Goal: Transaction & Acquisition: Purchase product/service

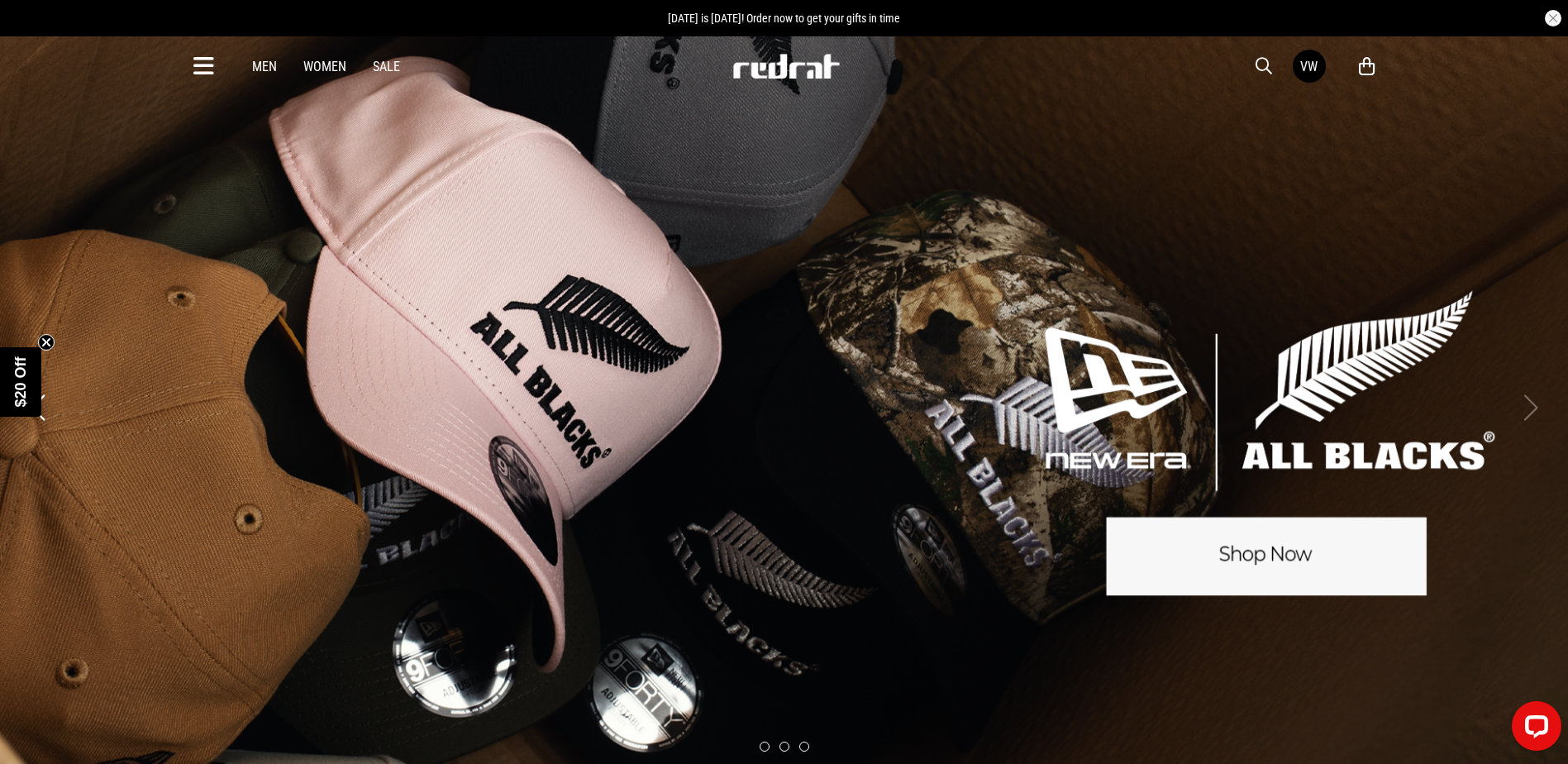
click at [205, 79] on icon at bounding box center [204, 66] width 20 height 28
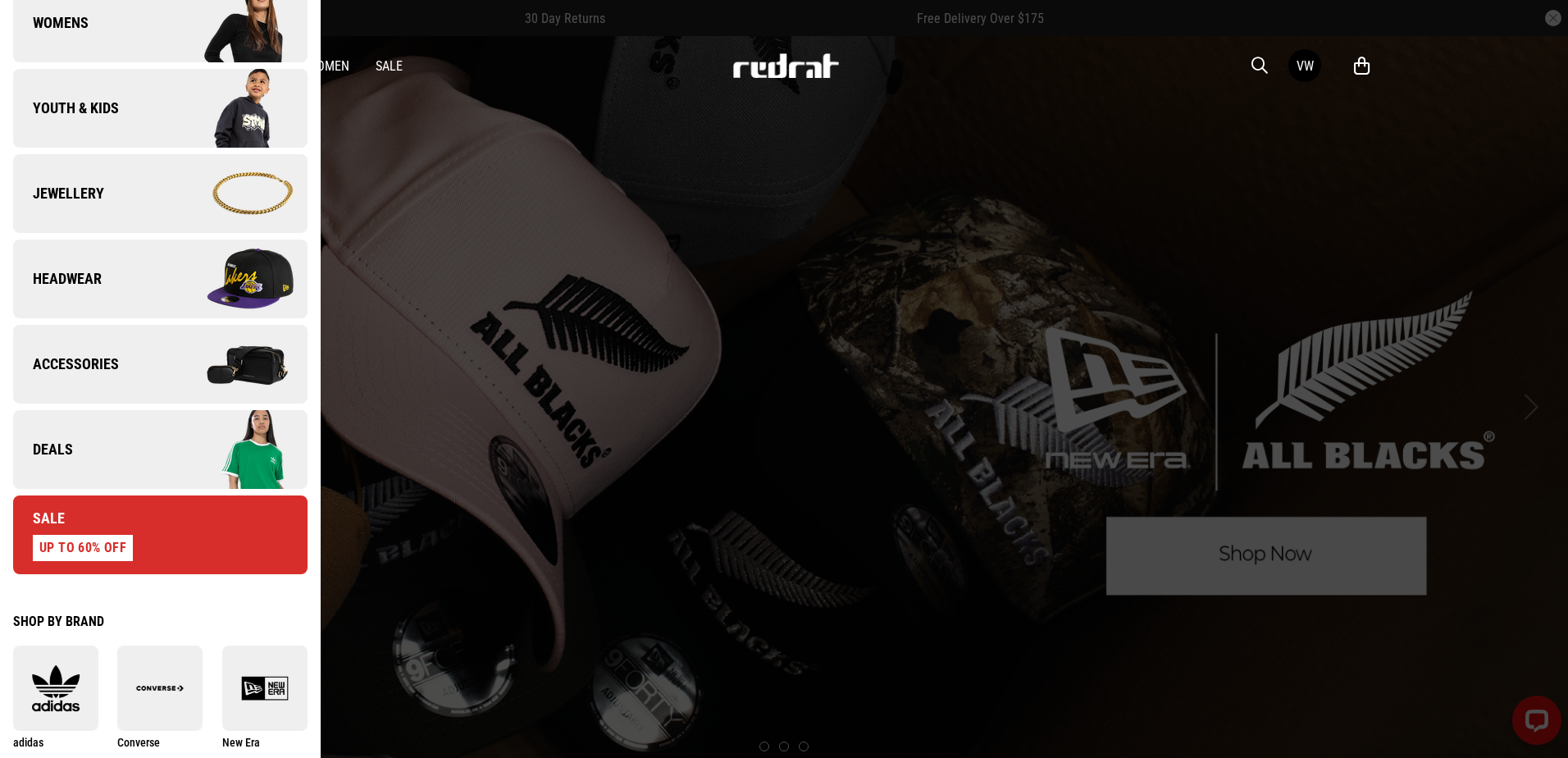
scroll to position [410, 0]
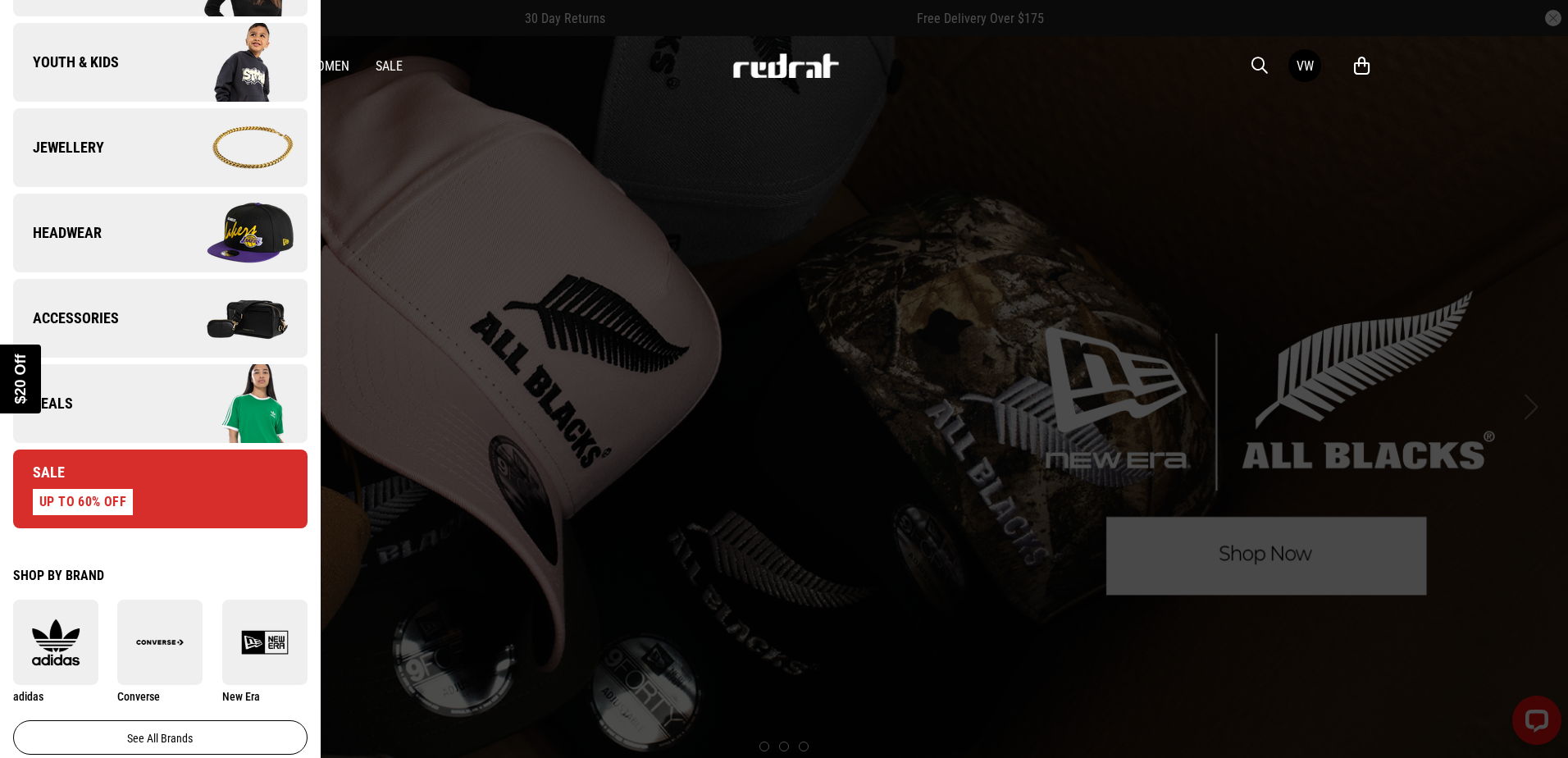
click at [133, 406] on div "Close dialog UNLOCK $20 OFF WHEN YOU JOIN THE CREW Sign up to receive email & S…" at bounding box center [784, 379] width 1568 height 758
click at [71, 401] on span "Deals" at bounding box center [42, 403] width 59 height 19
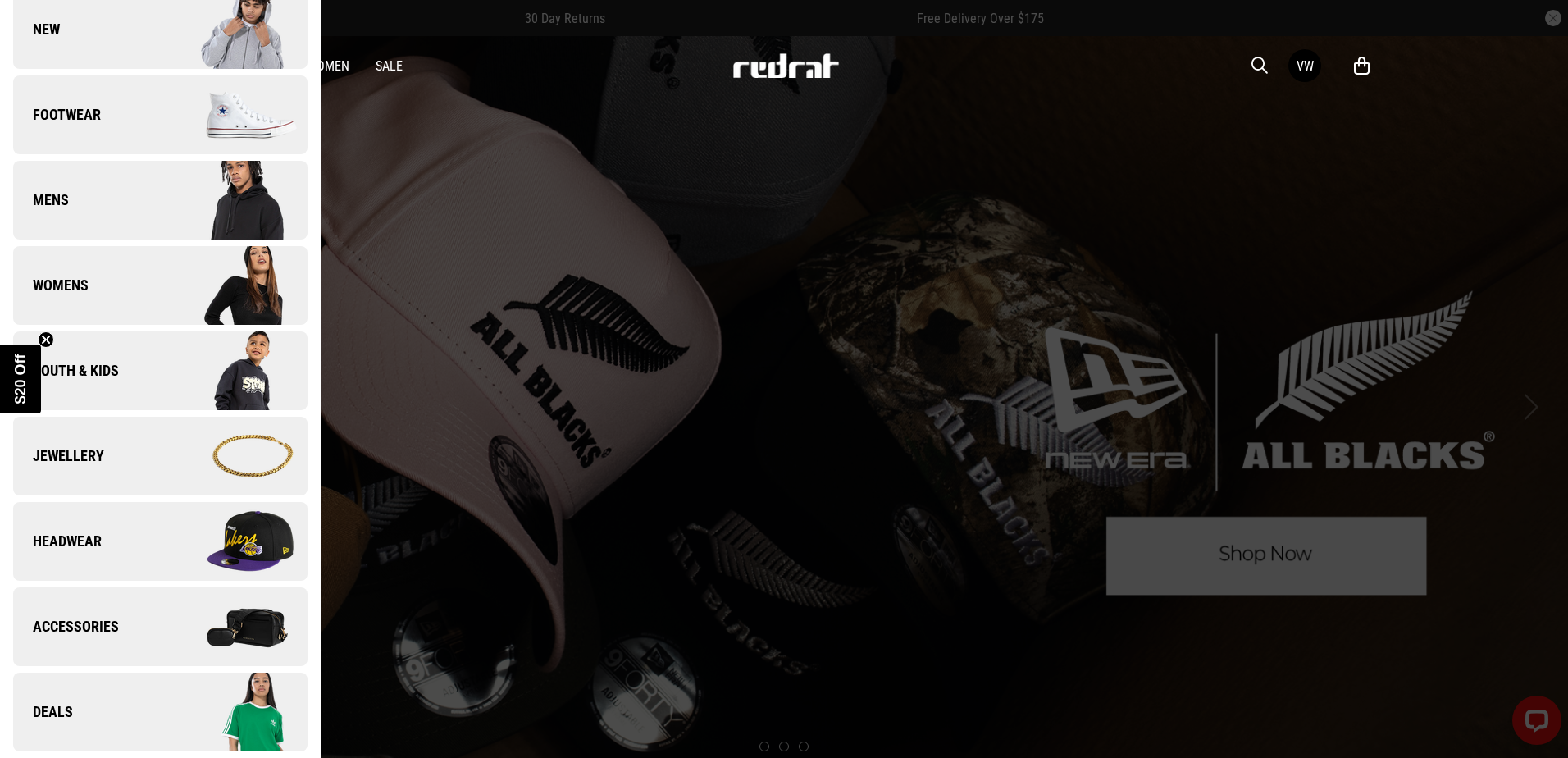
scroll to position [0, 0]
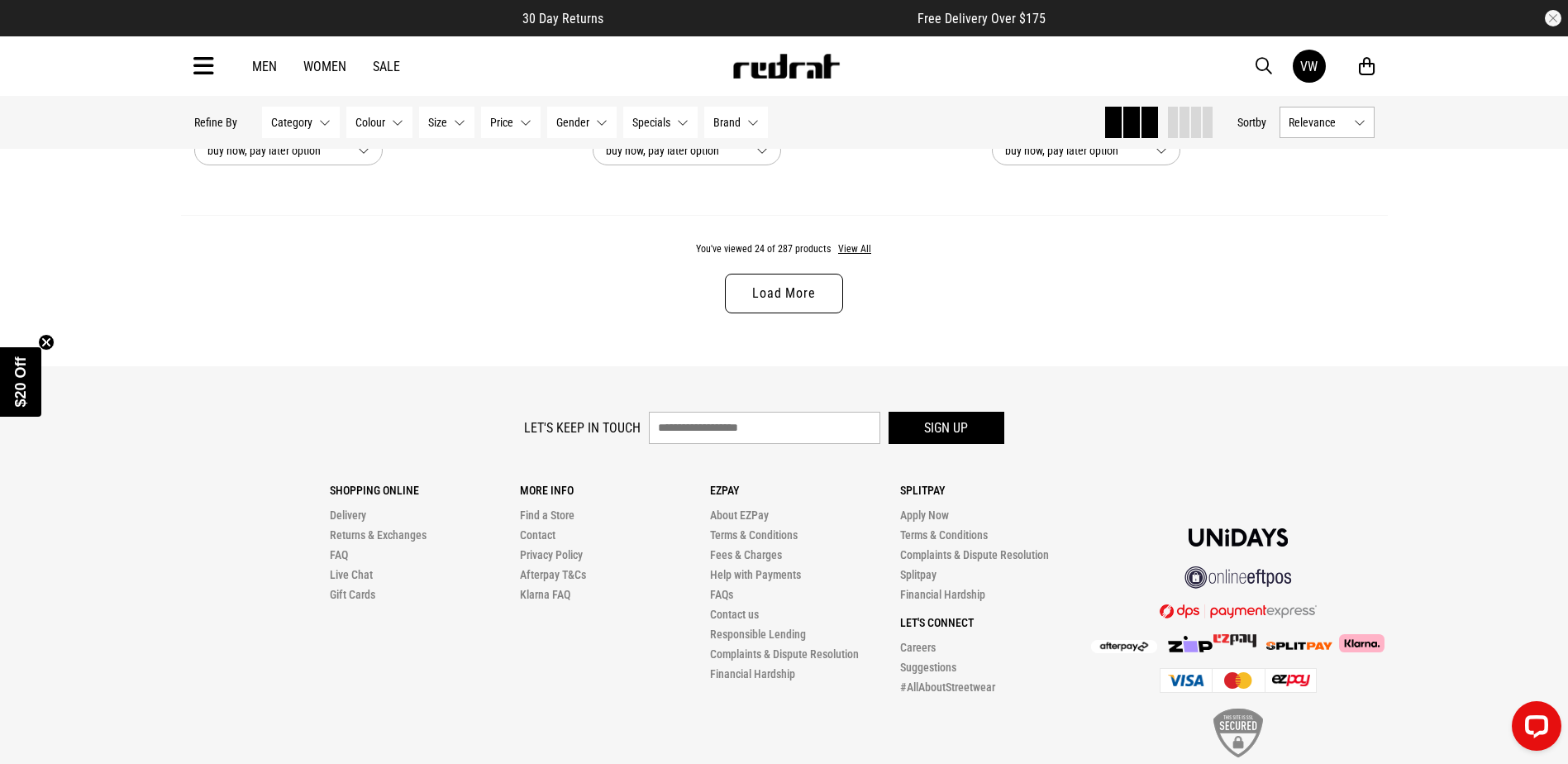
scroll to position [5646, 0]
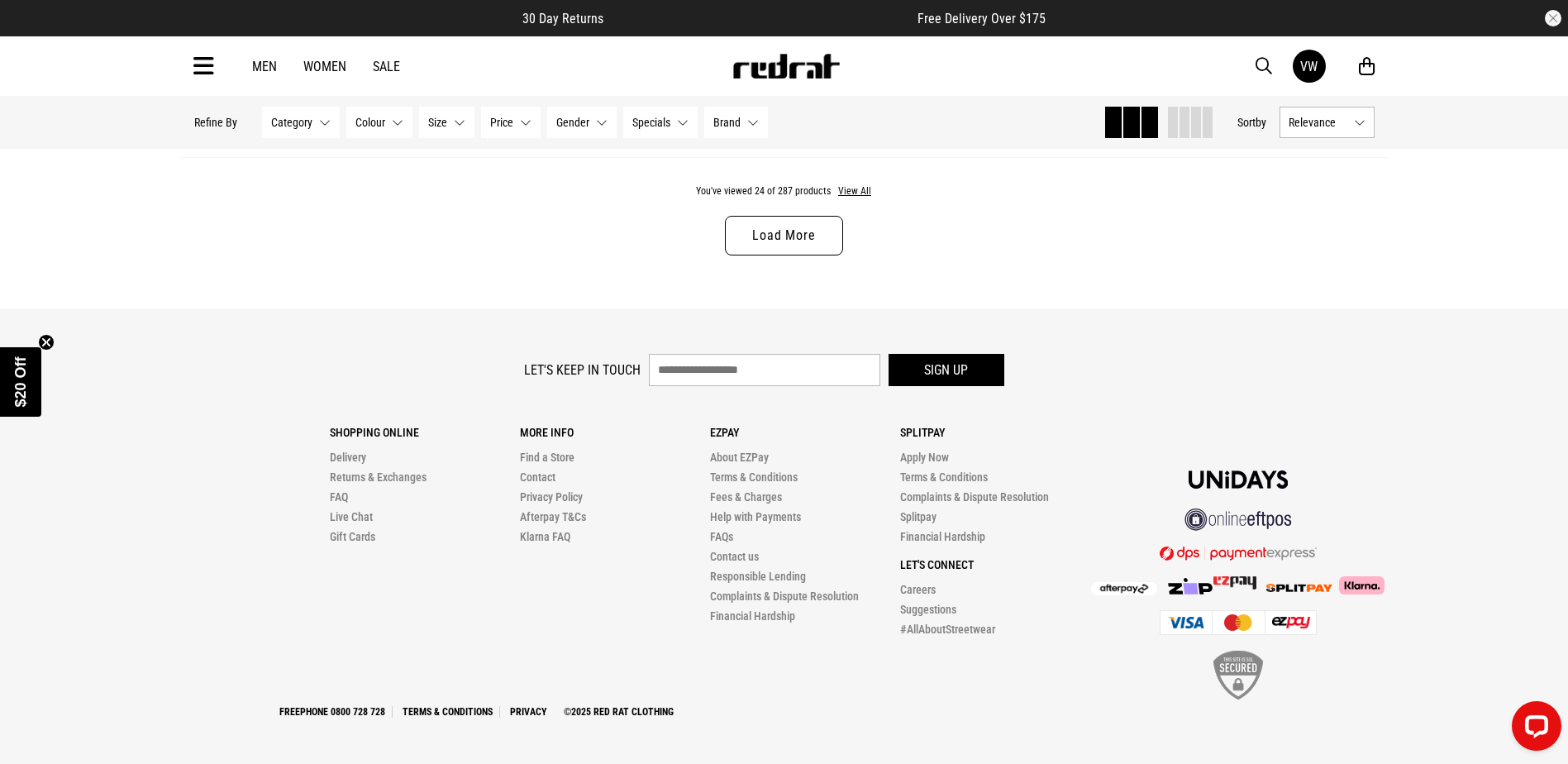
click at [798, 232] on link "Load More" at bounding box center [784, 235] width 117 height 40
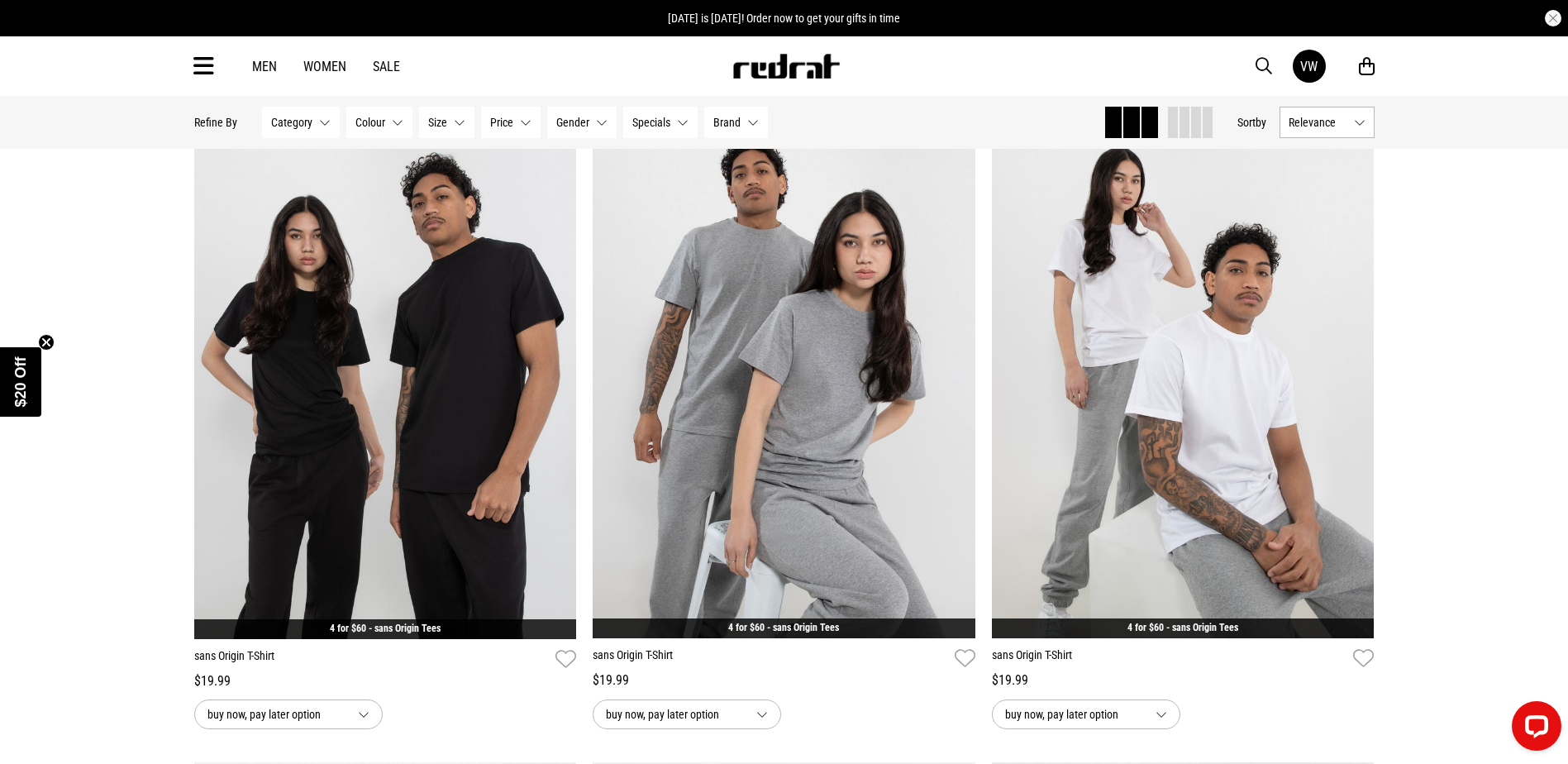
scroll to position [5646, 0]
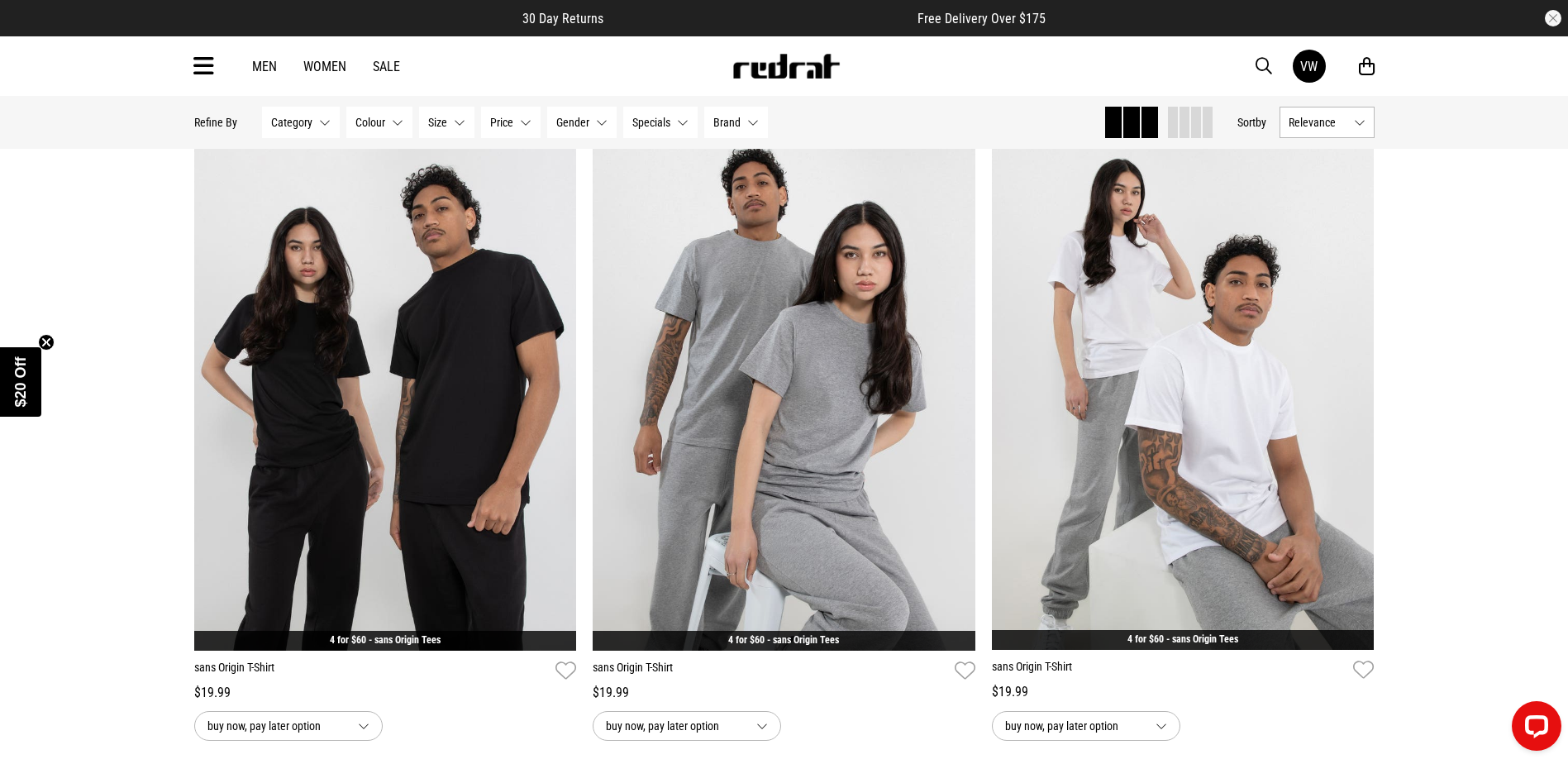
click at [461, 127] on button "Size None selected" at bounding box center [447, 123] width 55 height 31
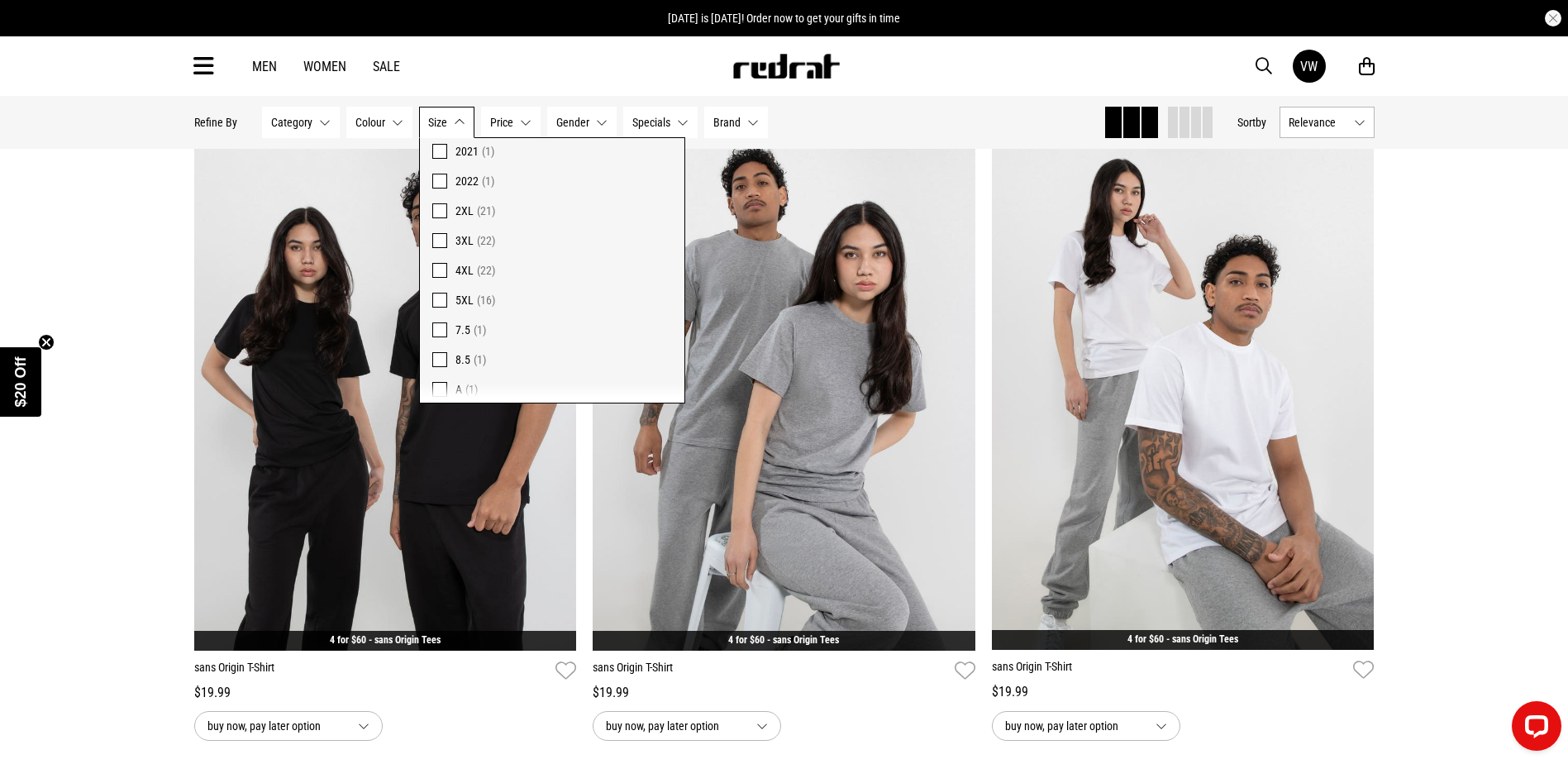
scroll to position [1889, 0]
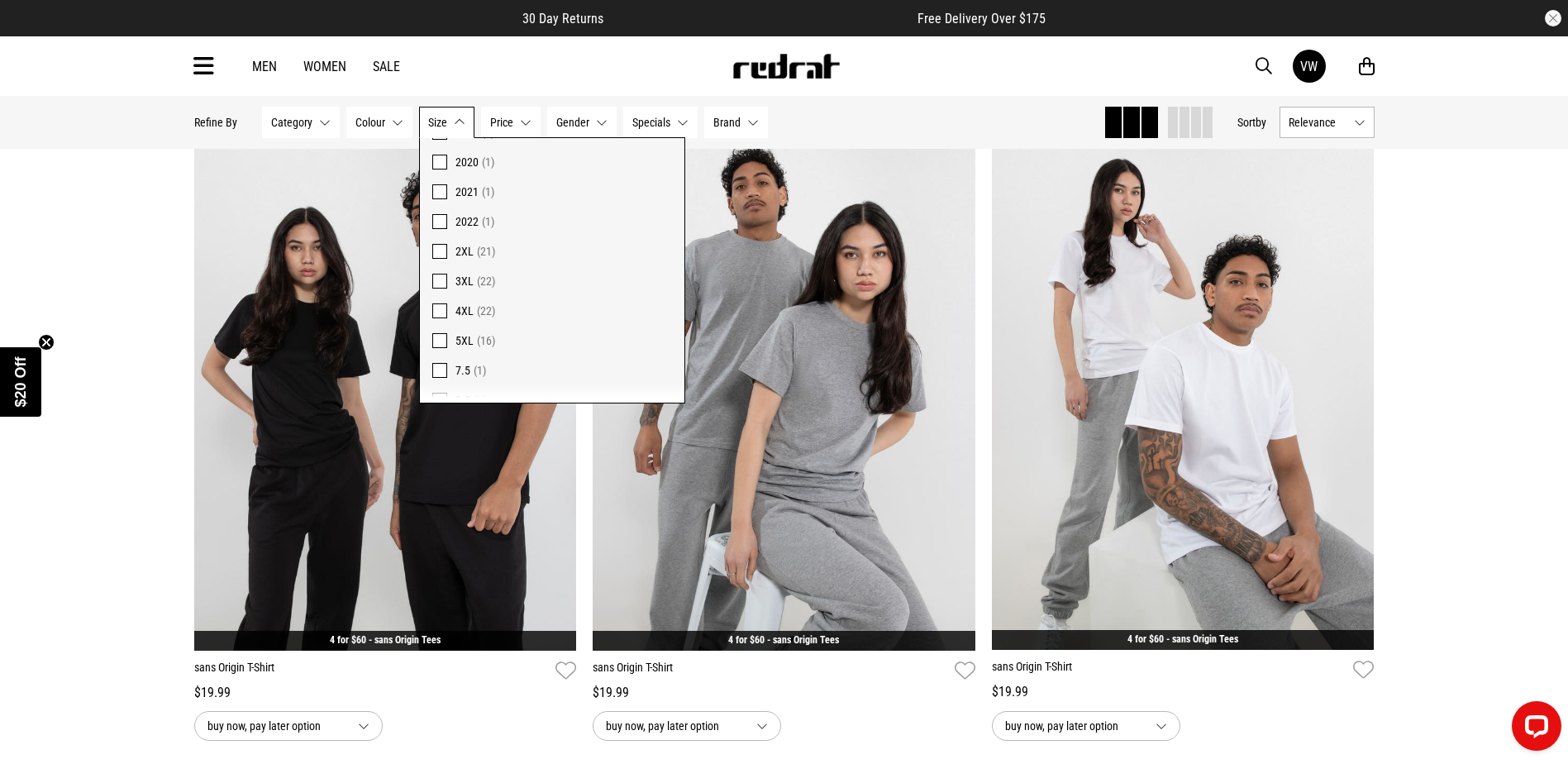
click at [436, 337] on span at bounding box center [439, 340] width 15 height 15
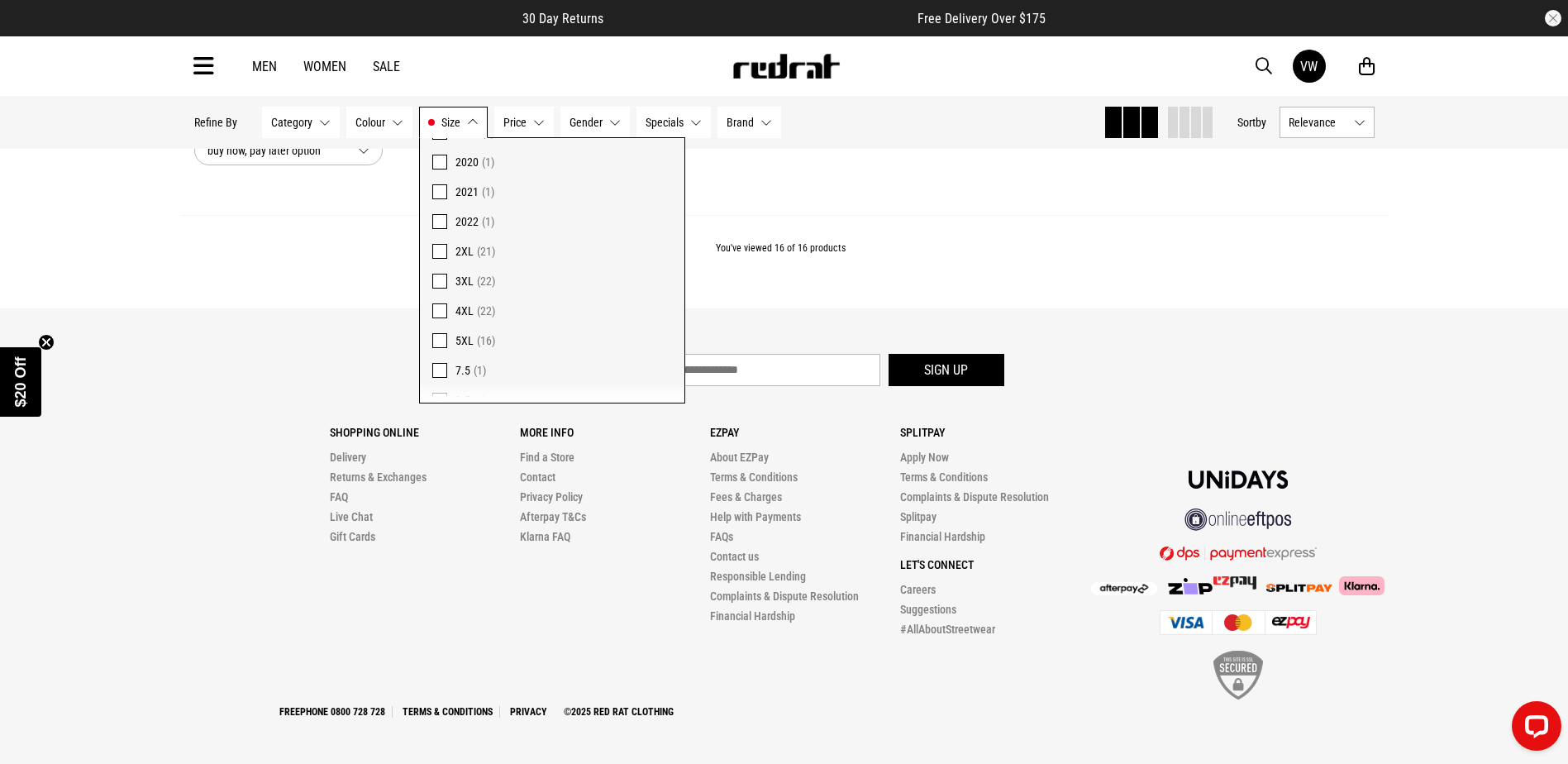
scroll to position [4290, 0]
click at [79, 61] on div "Men Women Sale VW Hi, Vanessa New Back Footwear Back Mens Back Womens Back Yout…" at bounding box center [784, 66] width 1568 height 59
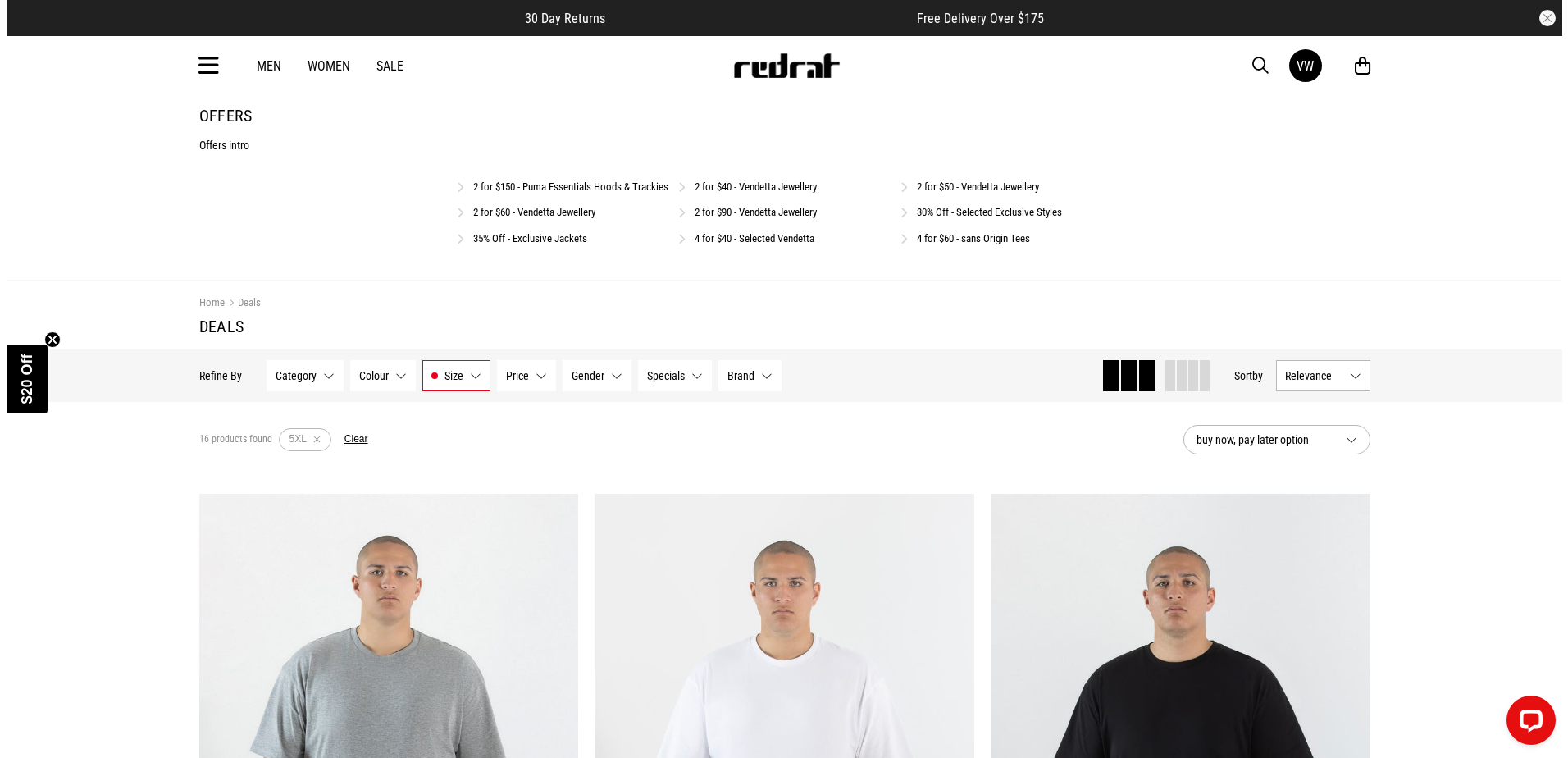
scroll to position [0, 0]
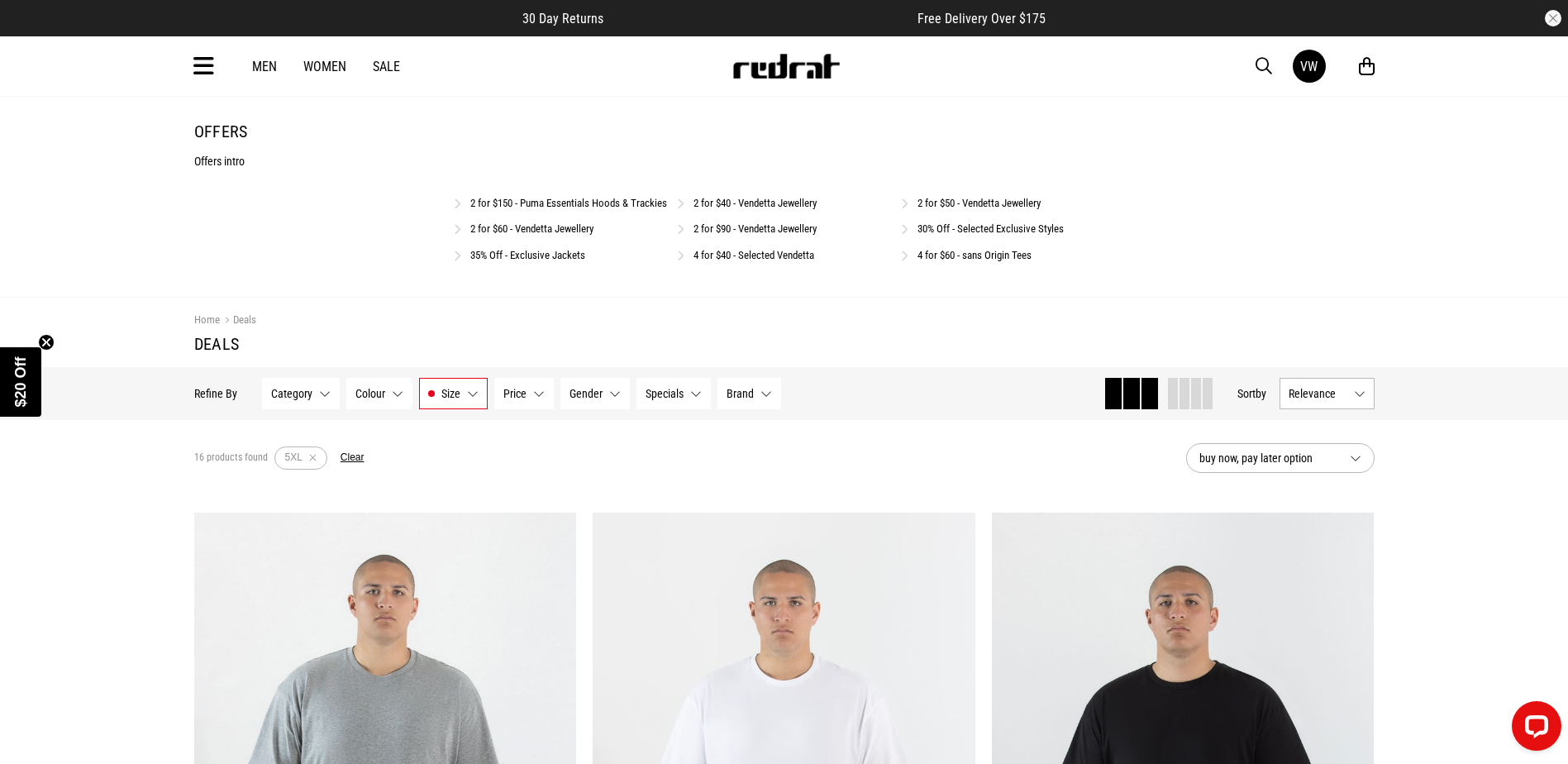
click at [201, 67] on icon at bounding box center [204, 66] width 20 height 28
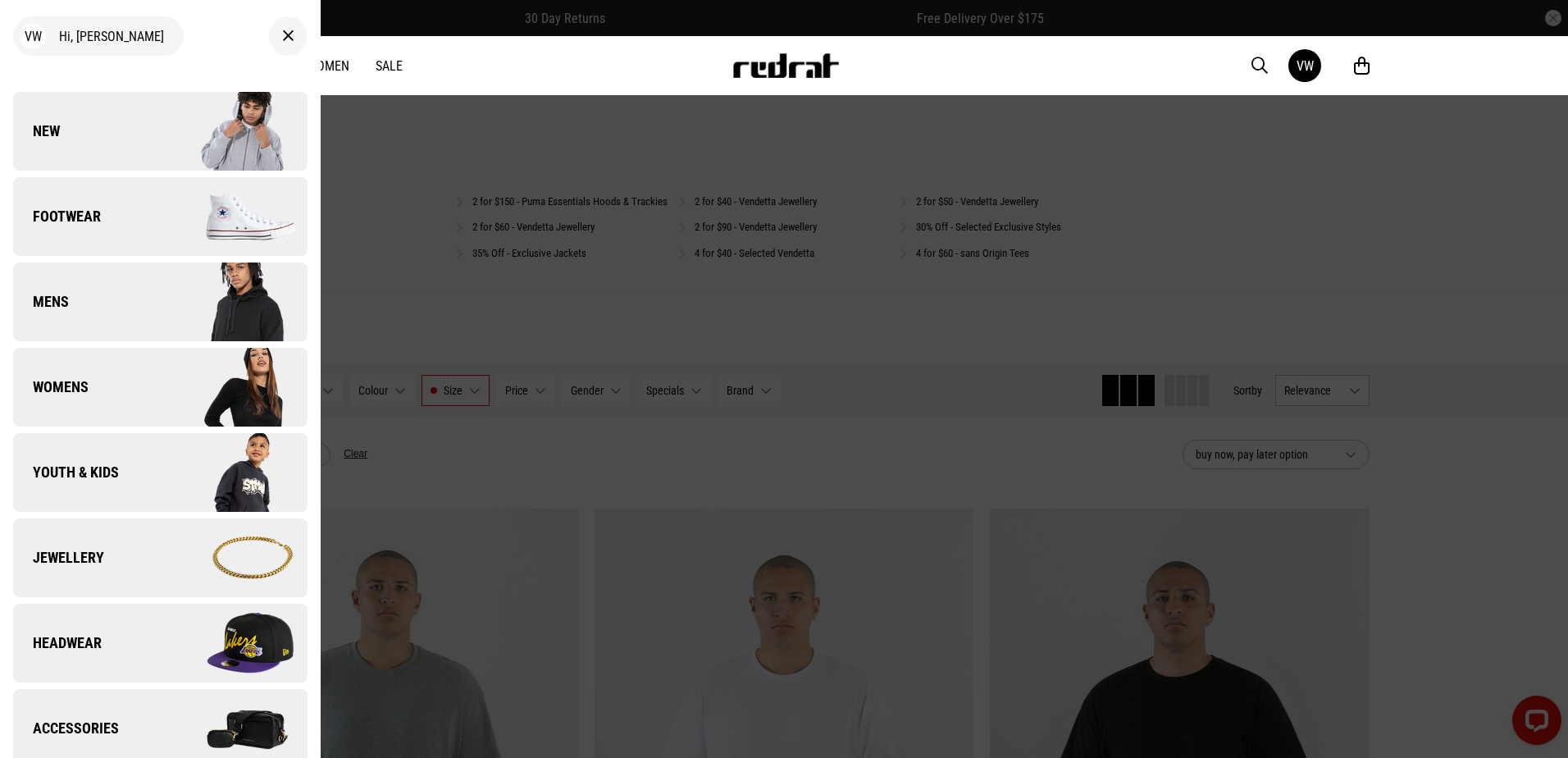
click at [557, 105] on div at bounding box center [784, 379] width 1568 height 758
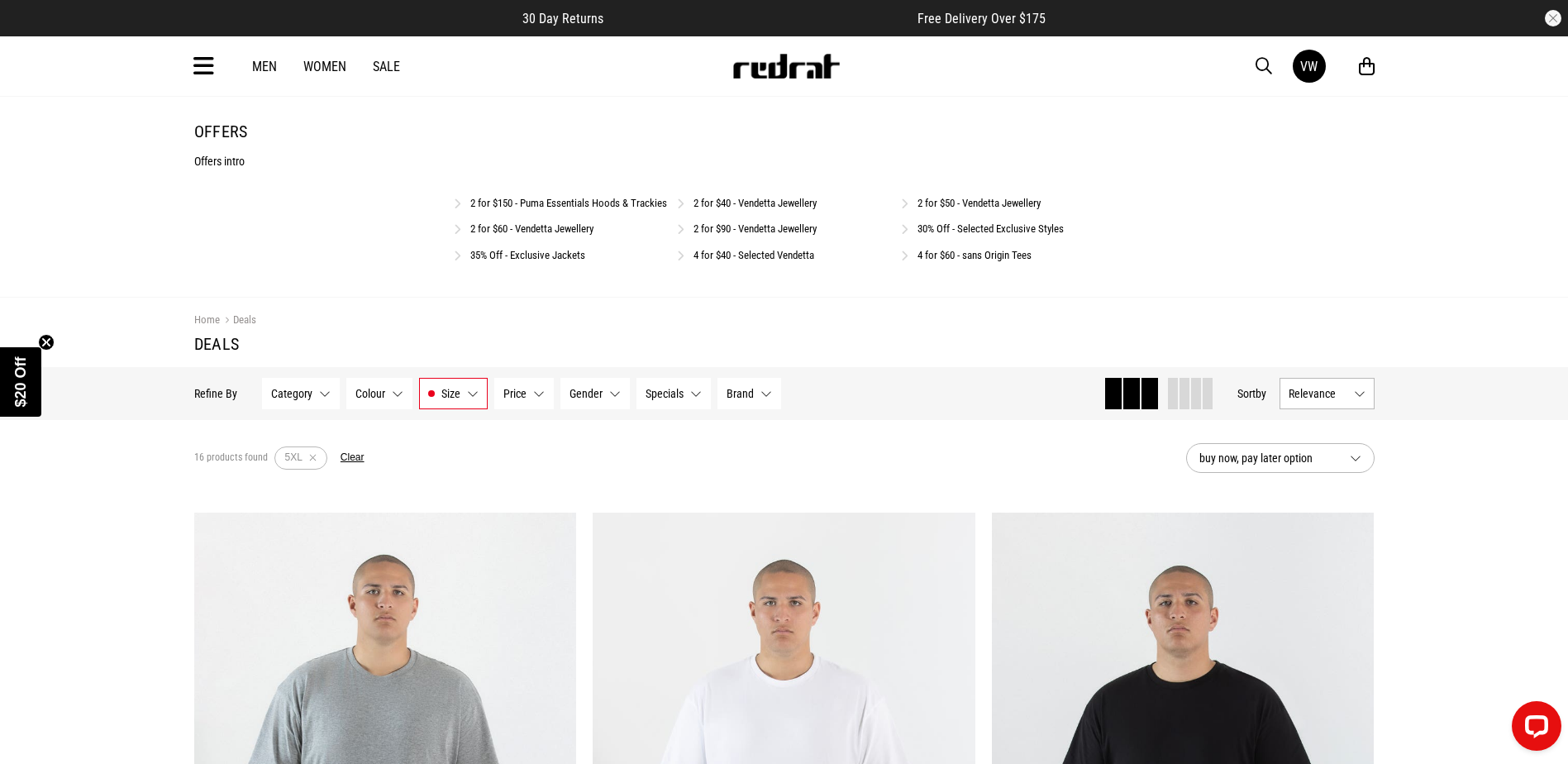
click at [198, 78] on icon at bounding box center [204, 66] width 20 height 28
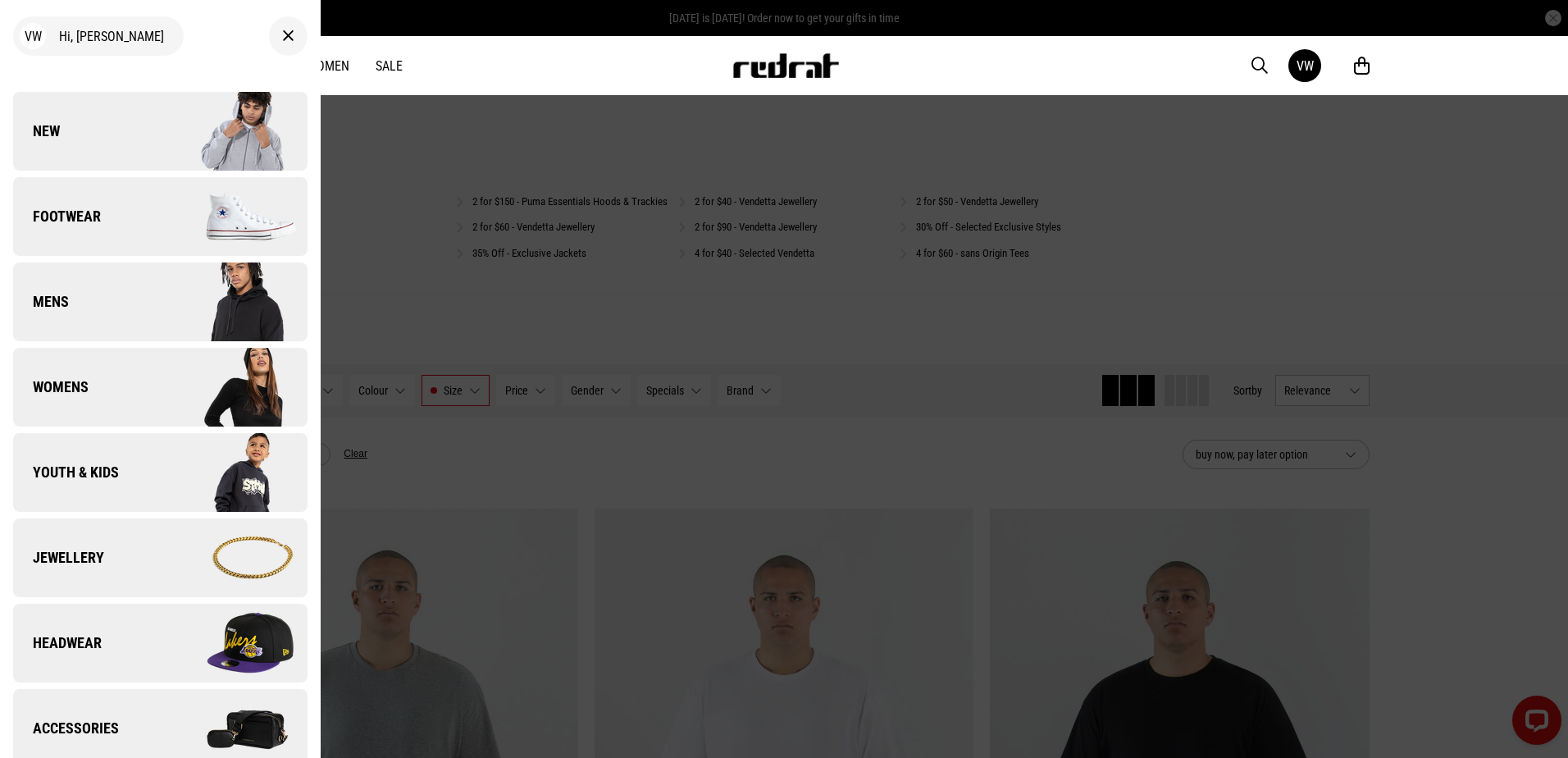
click at [73, 388] on span "Womens" at bounding box center [50, 386] width 75 height 19
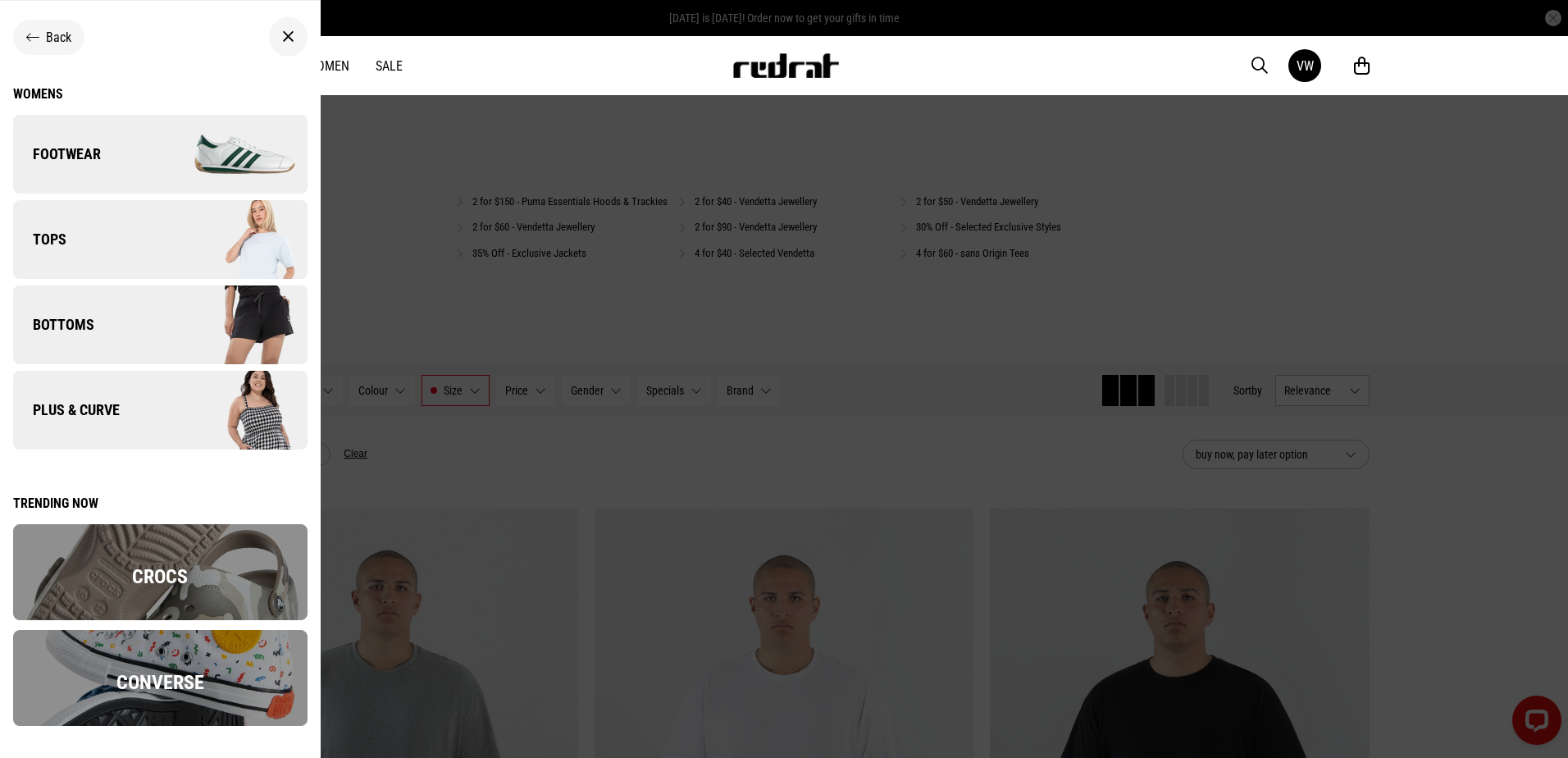
click at [546, 122] on div at bounding box center [784, 379] width 1568 height 758
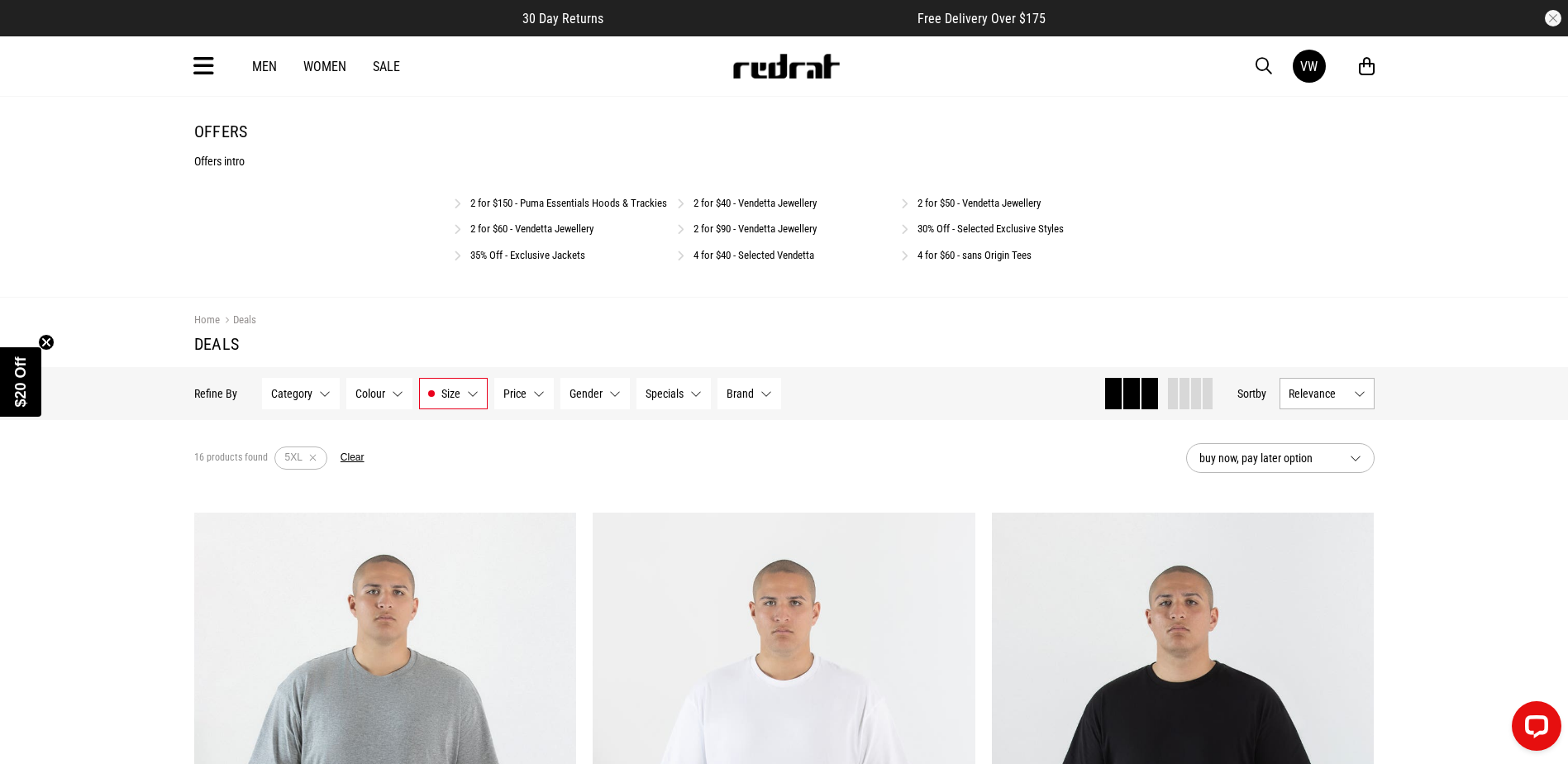
click at [197, 78] on icon at bounding box center [204, 66] width 20 height 28
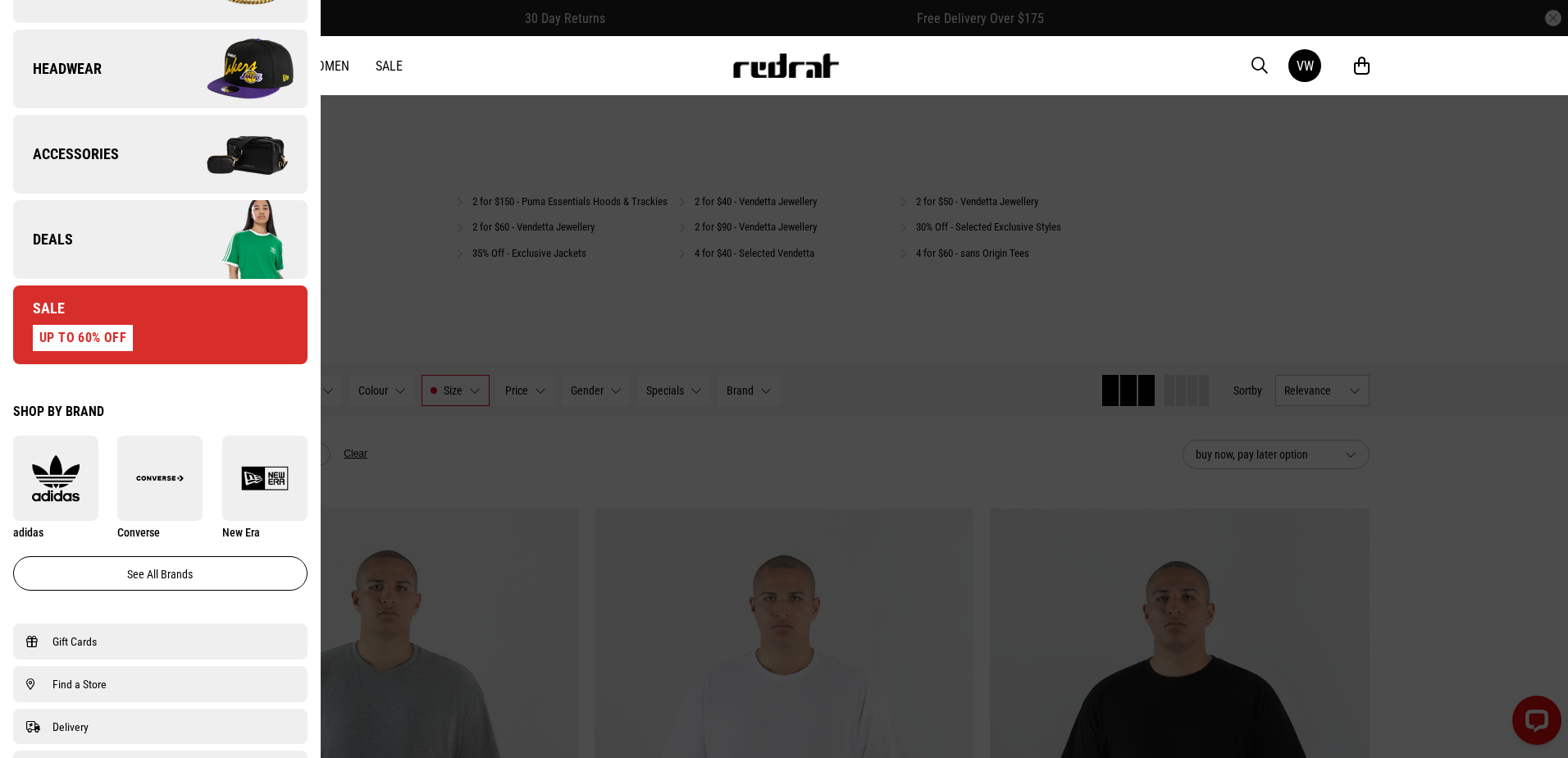
scroll to position [1016, 0]
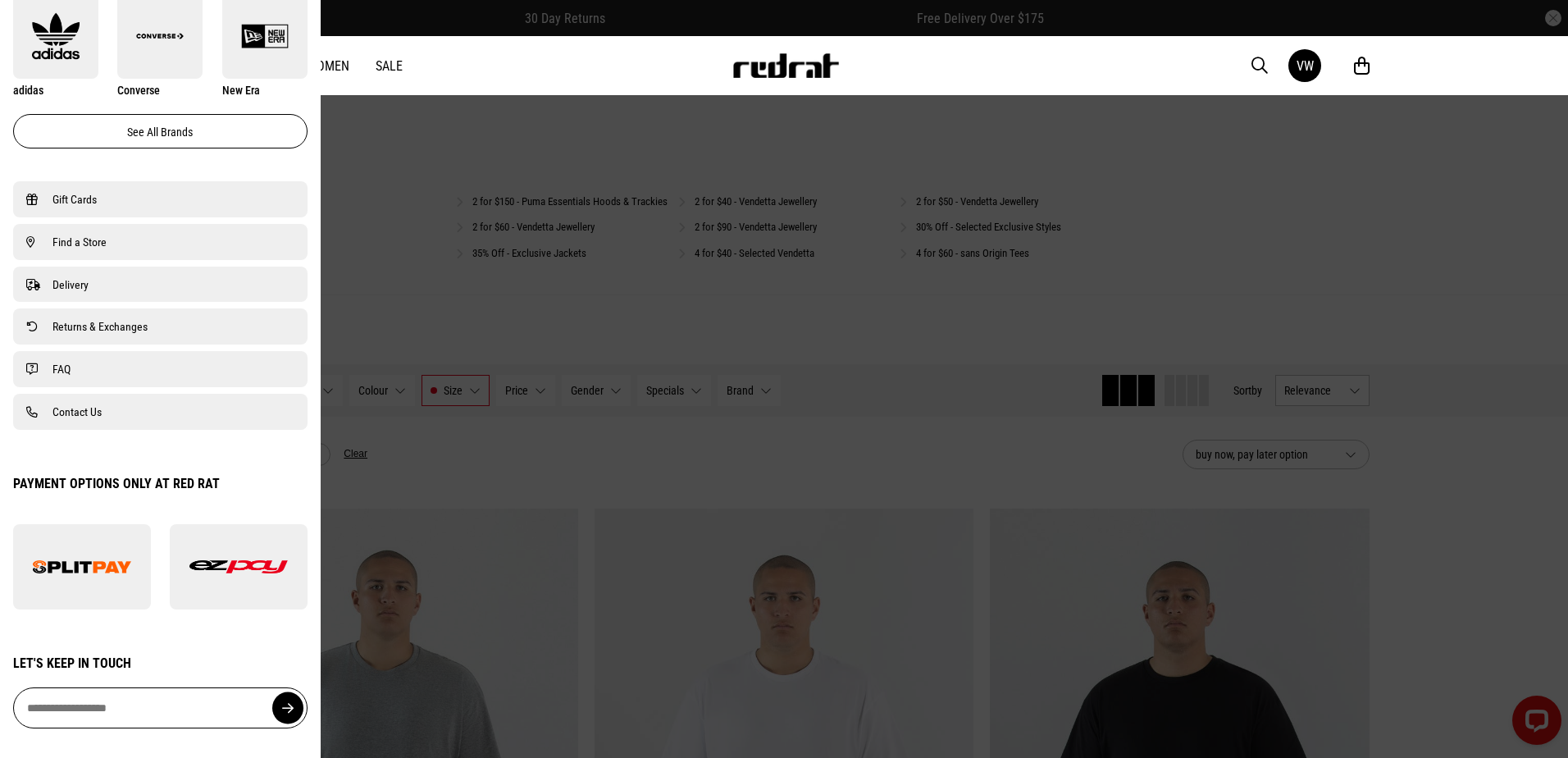
click at [90, 417] on span "Contact Us" at bounding box center [77, 411] width 49 height 19
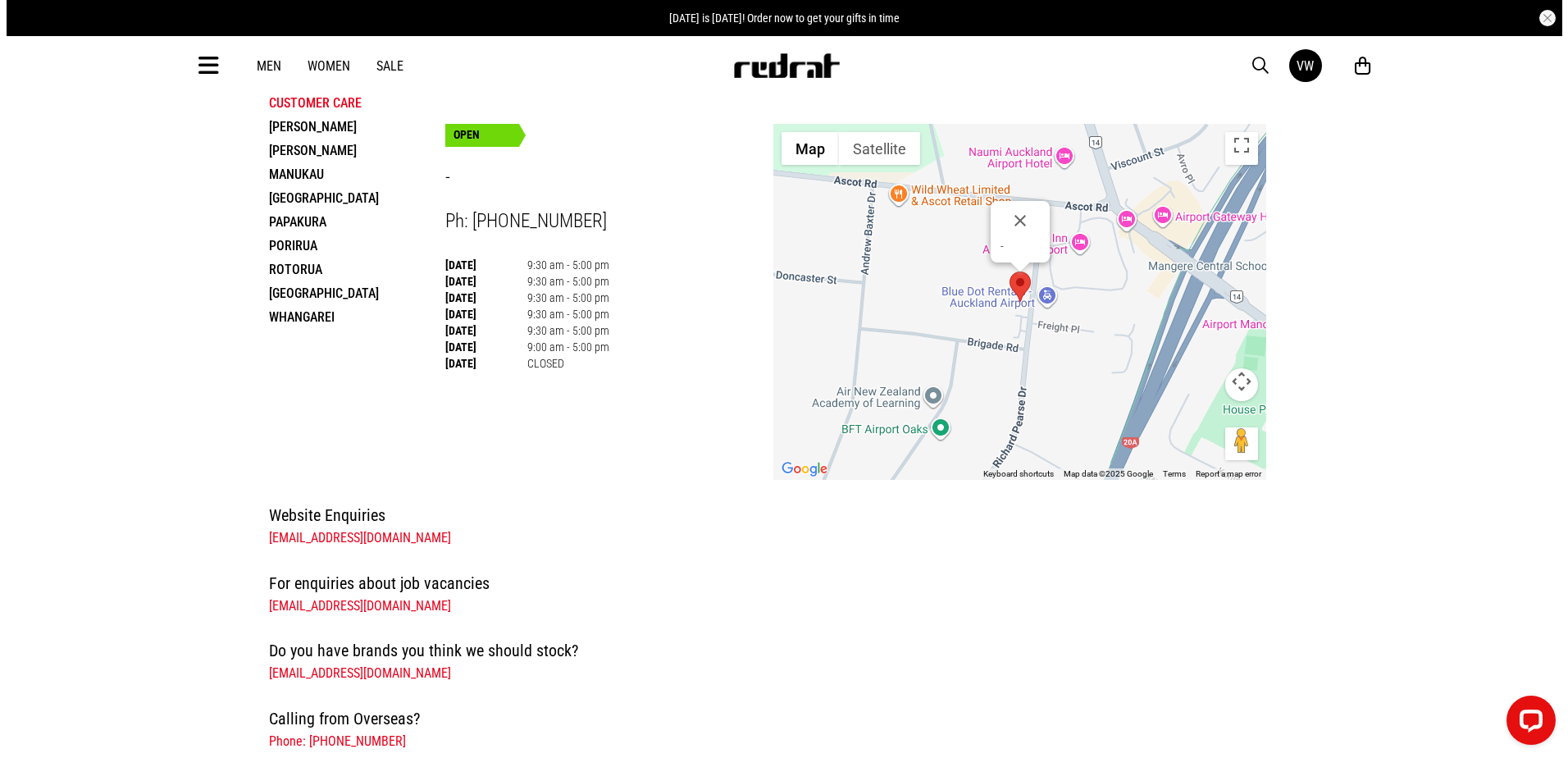
scroll to position [410, 0]
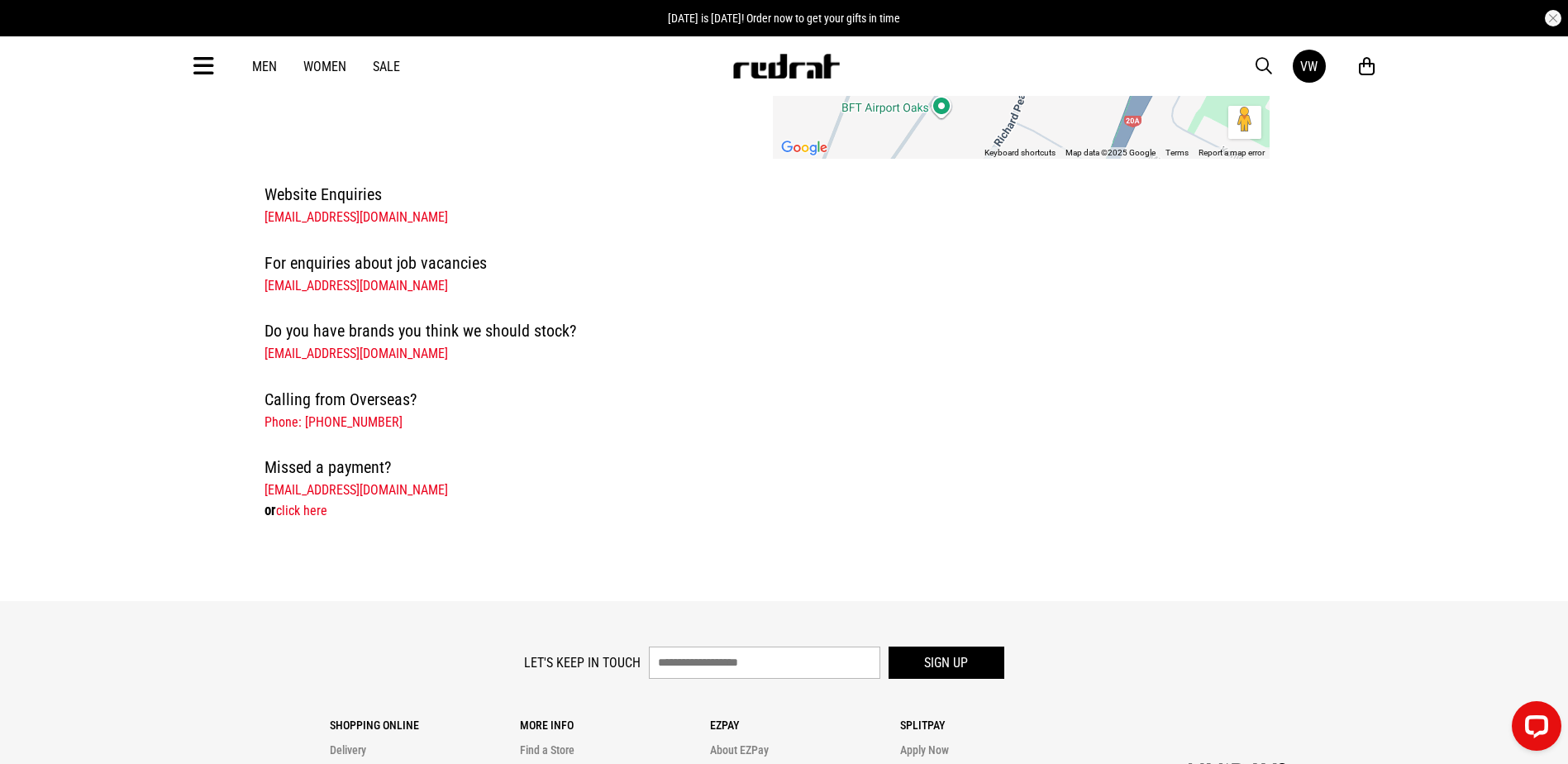
click at [205, 63] on icon at bounding box center [204, 66] width 20 height 28
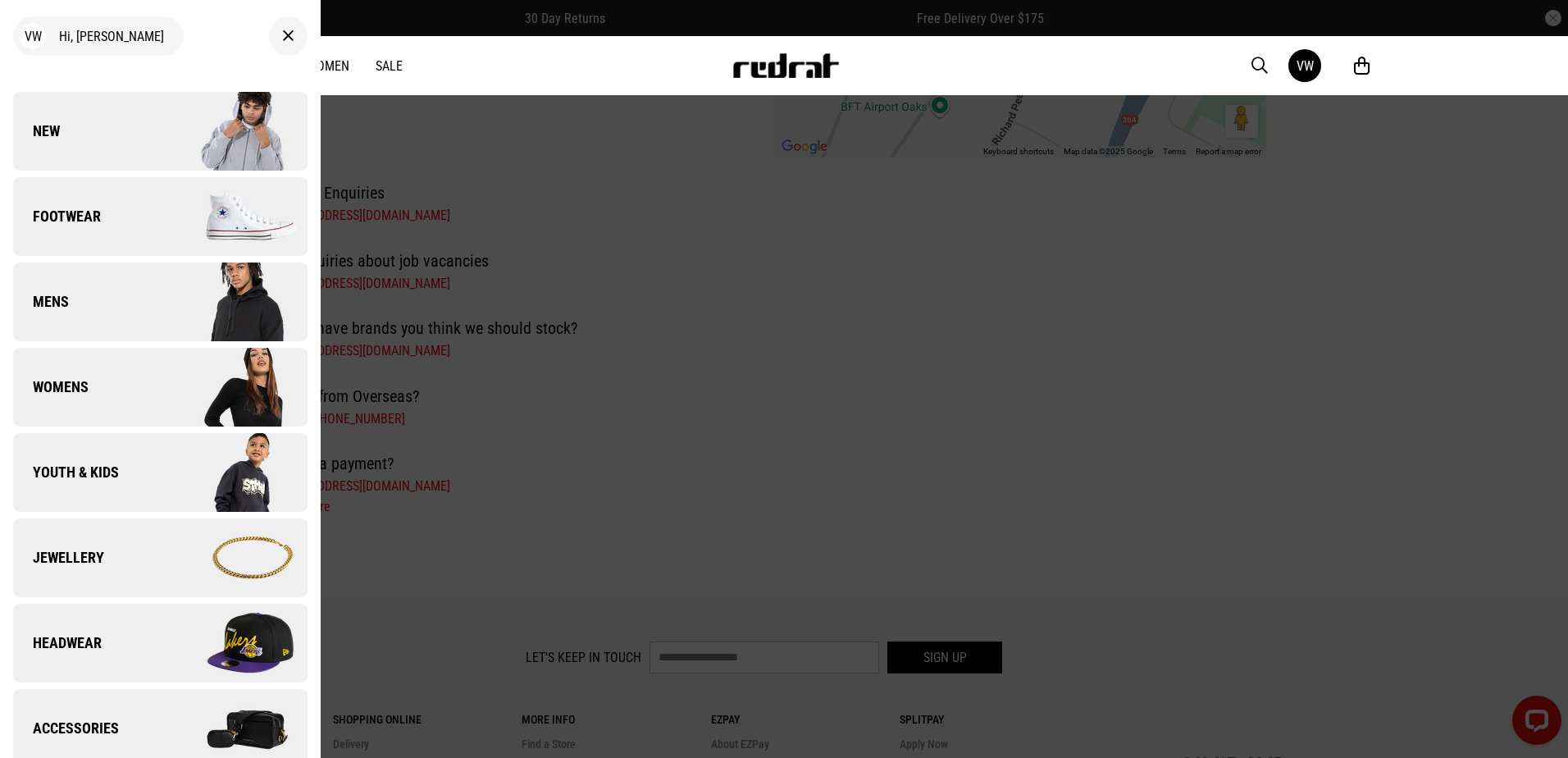
click at [87, 298] on link "Mens" at bounding box center [160, 302] width 295 height 79
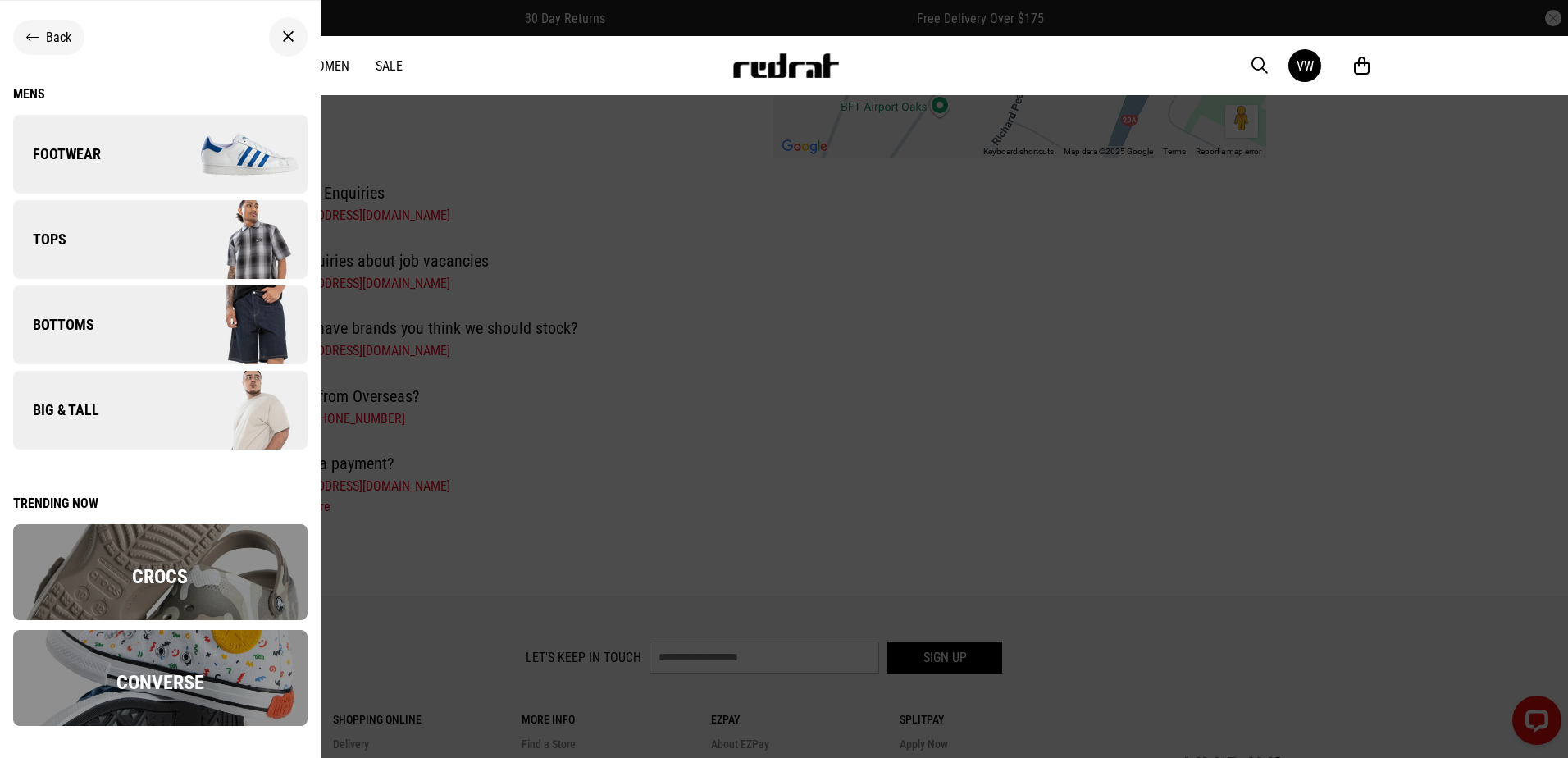
click at [75, 240] on link "Tops" at bounding box center [160, 240] width 295 height 79
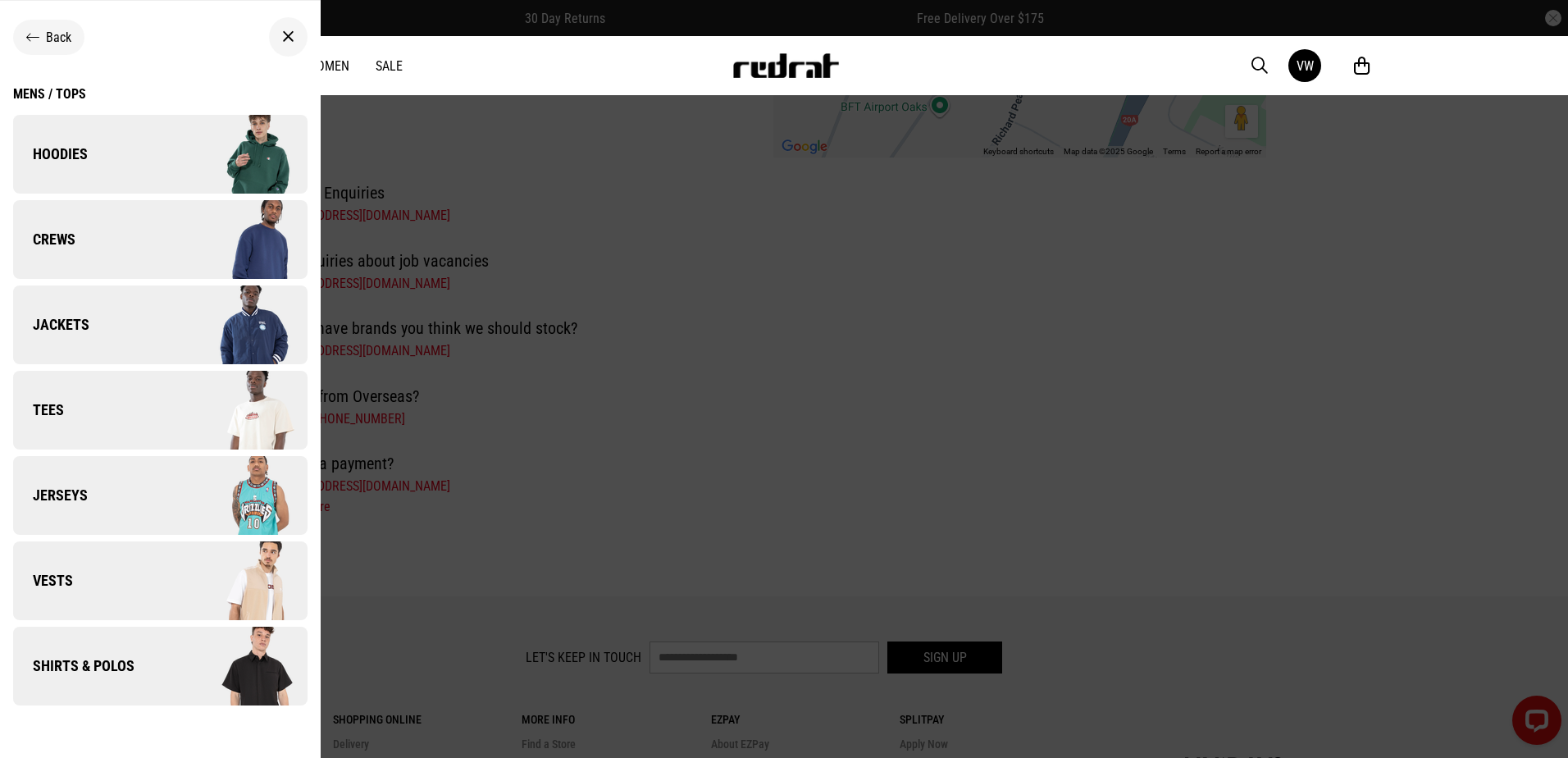
click at [91, 134] on link "Hoodies" at bounding box center [160, 154] width 295 height 79
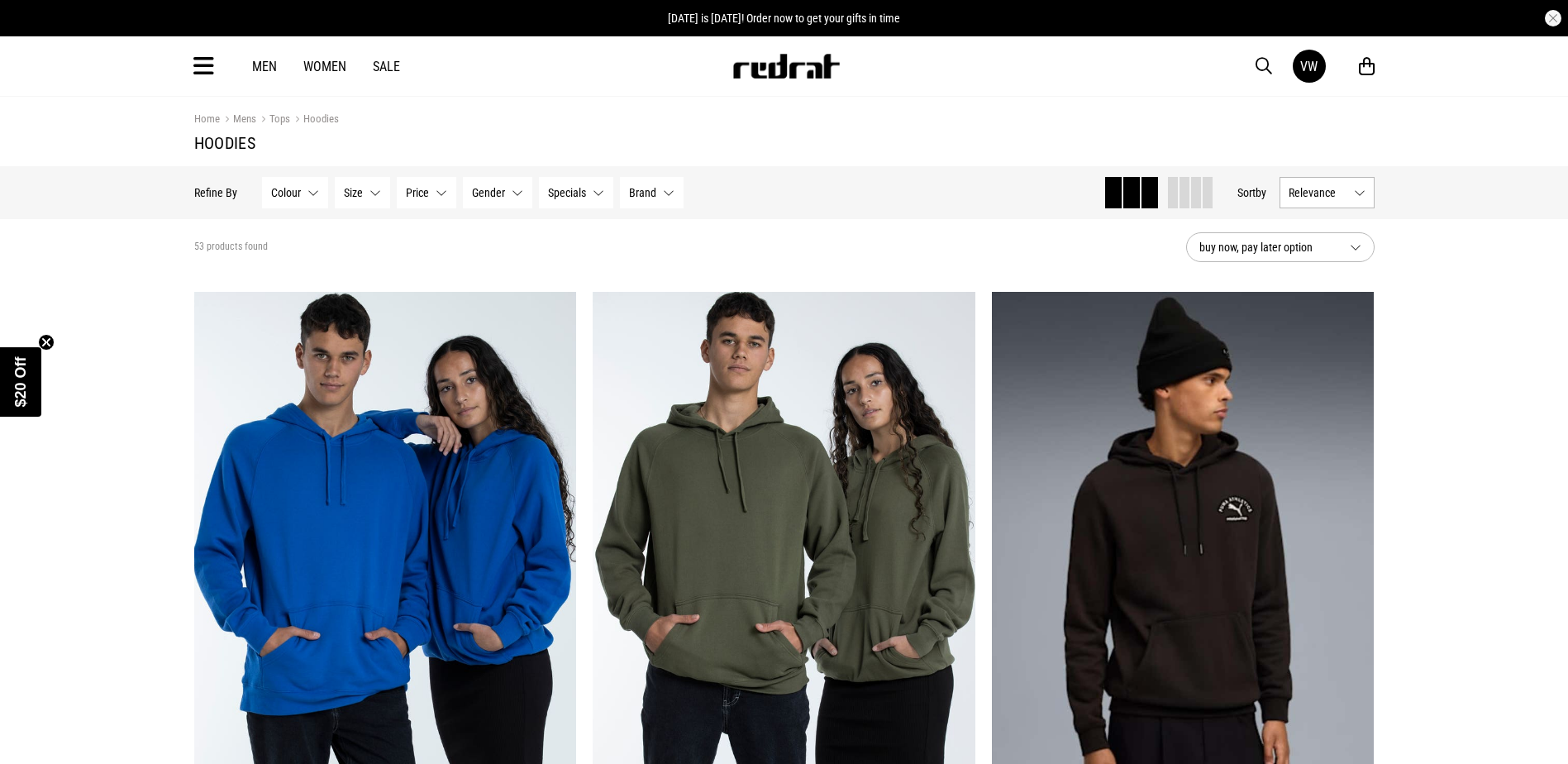
click at [666, 195] on button "Brand None selected" at bounding box center [652, 193] width 64 height 31
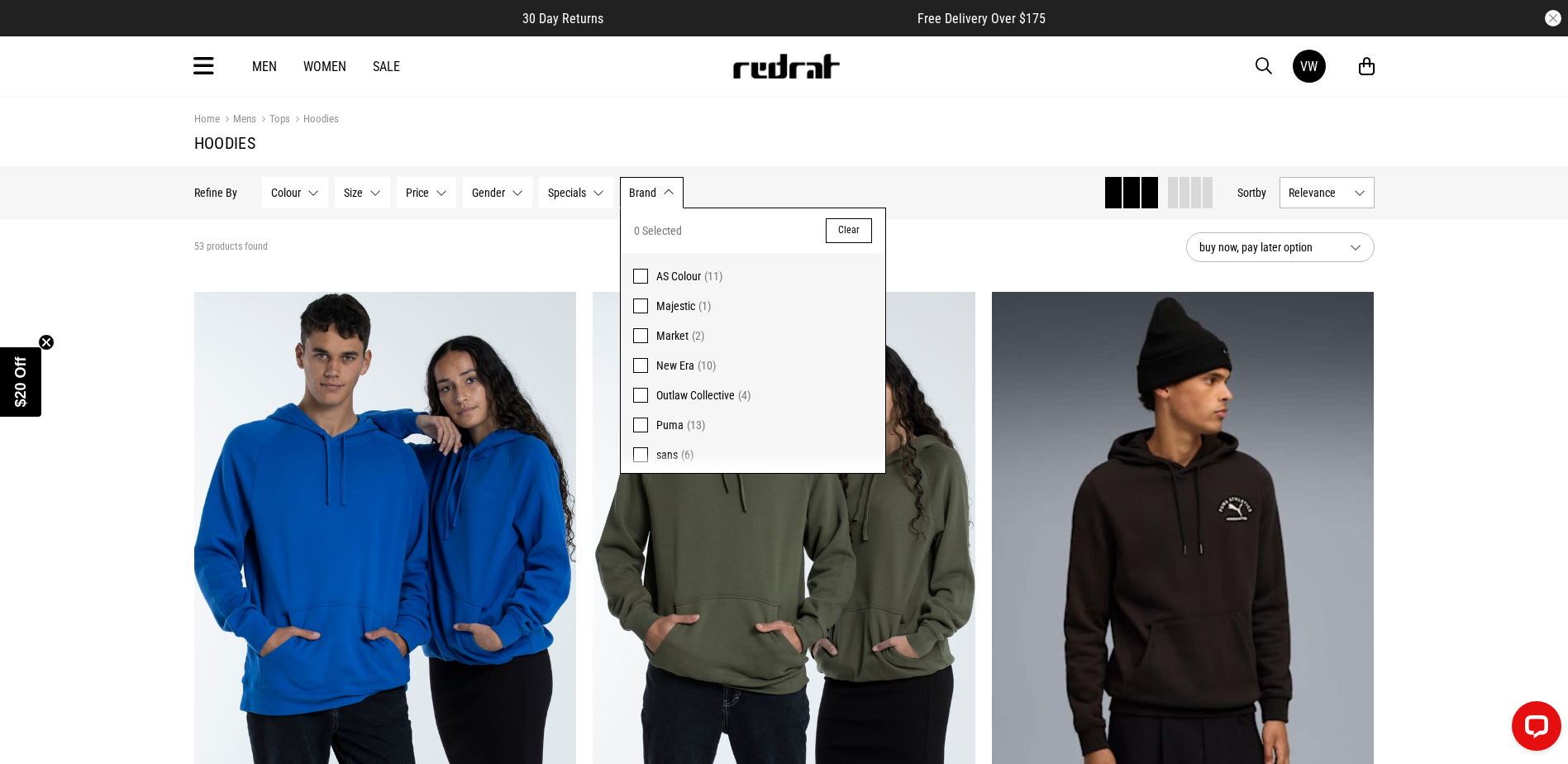
scroll to position [34, 0]
click at [692, 447] on span "Statement" at bounding box center [680, 450] width 48 height 13
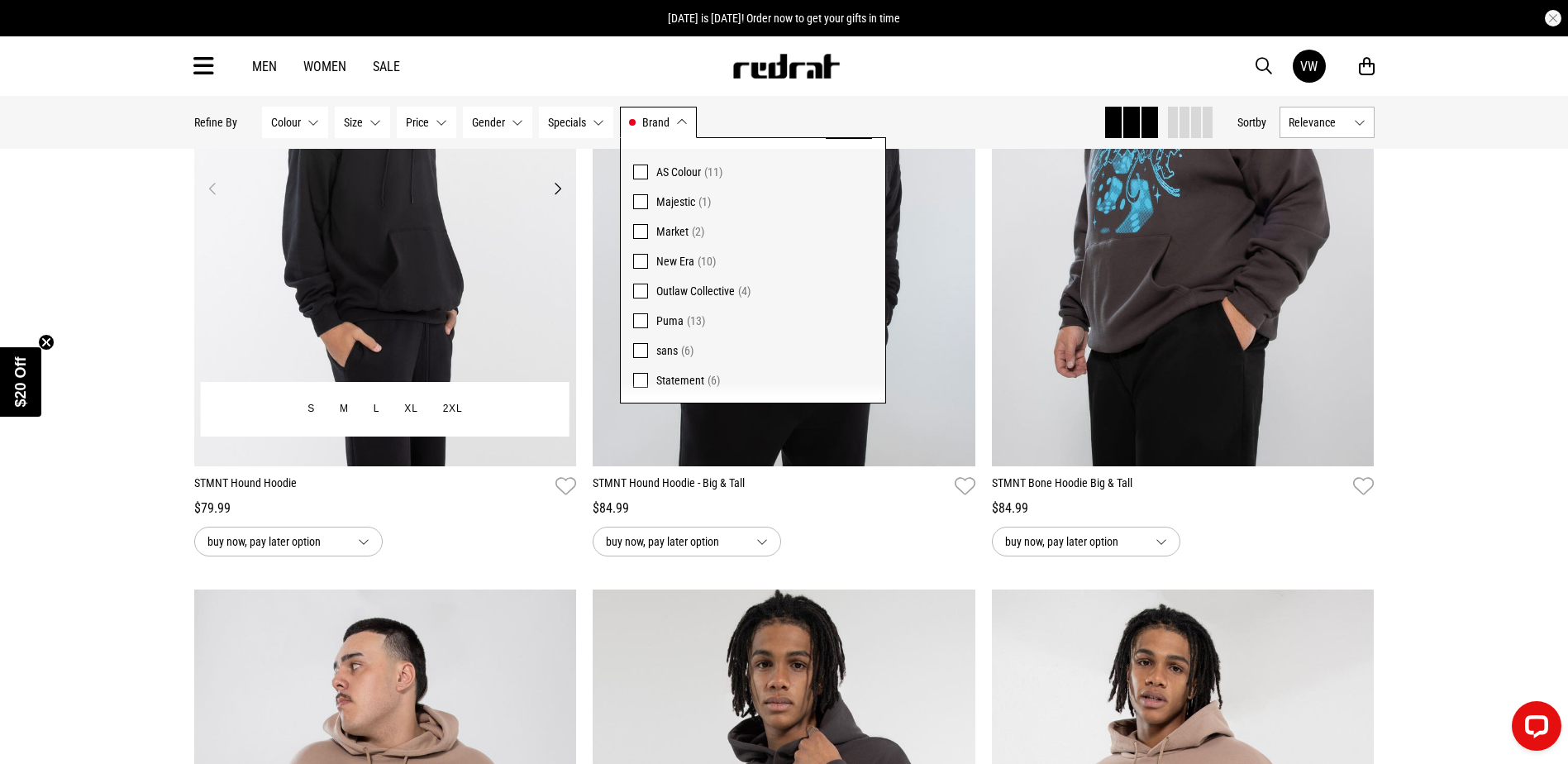
scroll to position [413, 0]
